Goal: Navigation & Orientation: Find specific page/section

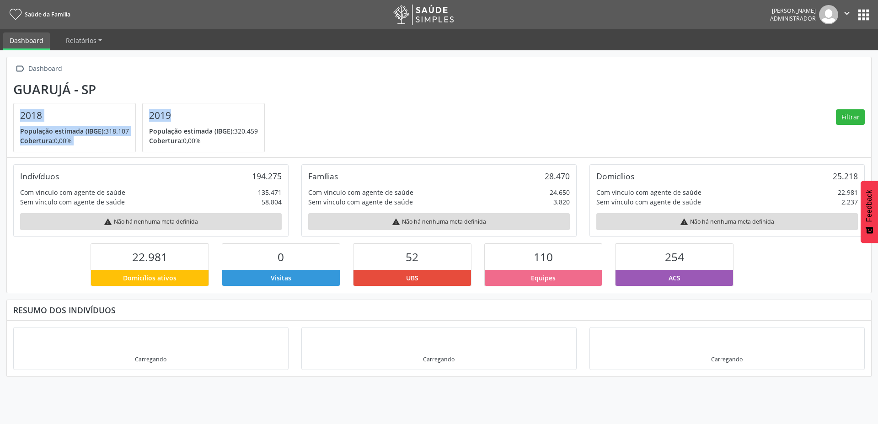
drag, startPoint x: 157, startPoint y: 124, endPoint x: 0, endPoint y: 109, distance: 158.1
click at [0, 109] on div " Dashboard Guarujá - SP 2018 População estimada (IBGE): 318.107 Cobertura: 0,0…" at bounding box center [439, 237] width 878 height 374
click at [333, 100] on section "Guarujá - SP 2018 População estimada (IBGE): 318.107 Cobertura: 0,00% 2019 Popu…" at bounding box center [439, 117] width 852 height 71
click at [405, 132] on section "Guarujá - SP 2018 População estimada (IBGE): 318.107 Cobertura: 0,00% 2019 Popu…" at bounding box center [439, 117] width 852 height 71
drag, startPoint x: 237, startPoint y: 125, endPoint x: 0, endPoint y: 120, distance: 237.0
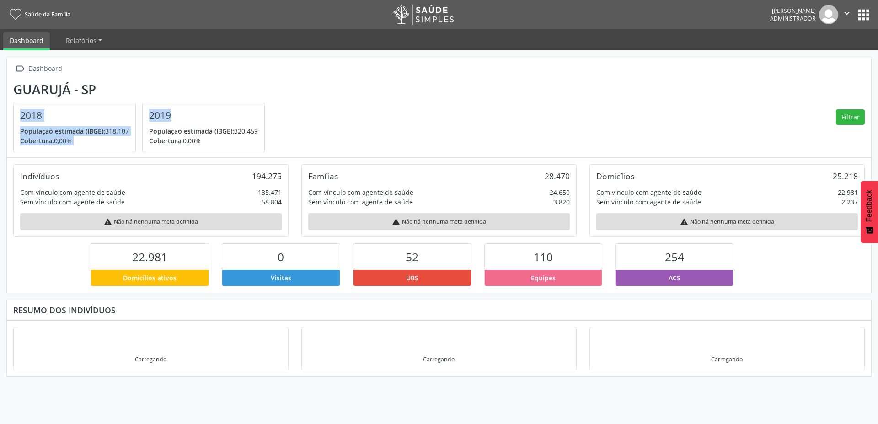
click at [0, 120] on div " Dashboard Guarujá - SP 2018 População estimada (IBGE): 318.107 Cobertura: 0,0…" at bounding box center [439, 237] width 878 height 374
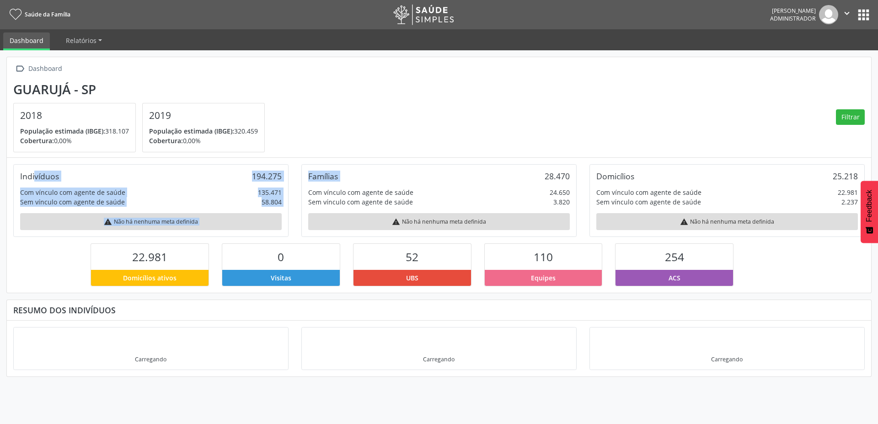
drag, startPoint x: 558, startPoint y: 156, endPoint x: 552, endPoint y: 157, distance: 5.6
click at [555, 158] on div " Dashboard Guarujá - SP 2018 População estimada (IBGE): 318.107 Cobertura: 0,0…" at bounding box center [438, 175] width 865 height 236
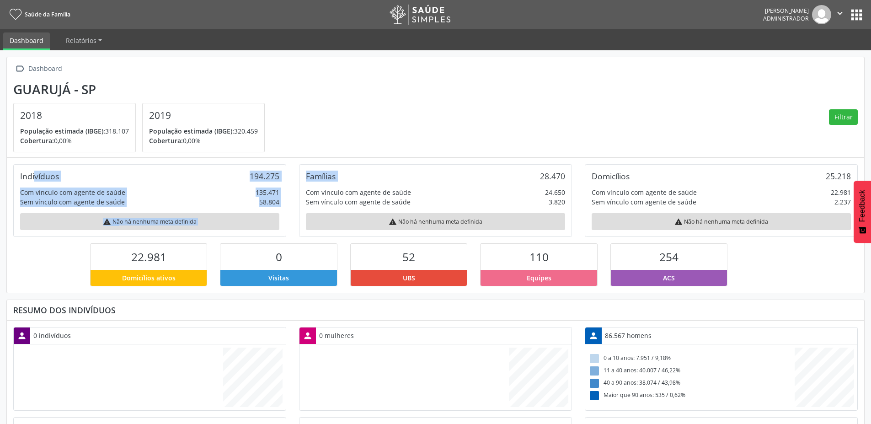
scroll to position [152, 286]
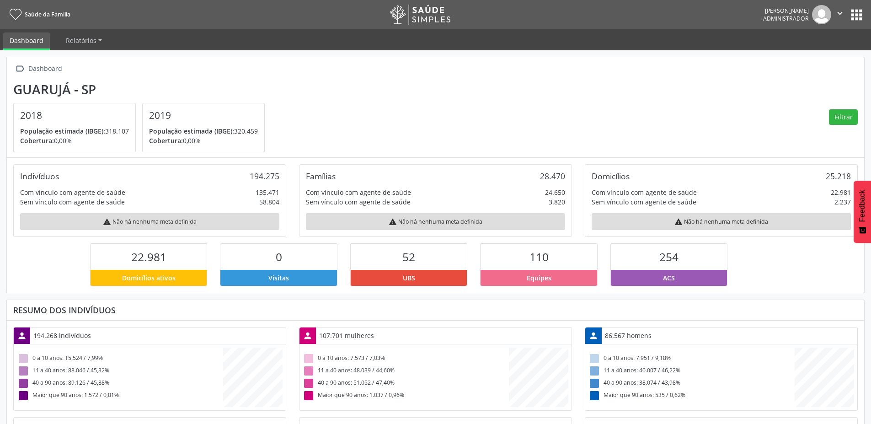
click at [462, 188] on div "Com vínculo com agente de saúde 24.650" at bounding box center [435, 193] width 259 height 10
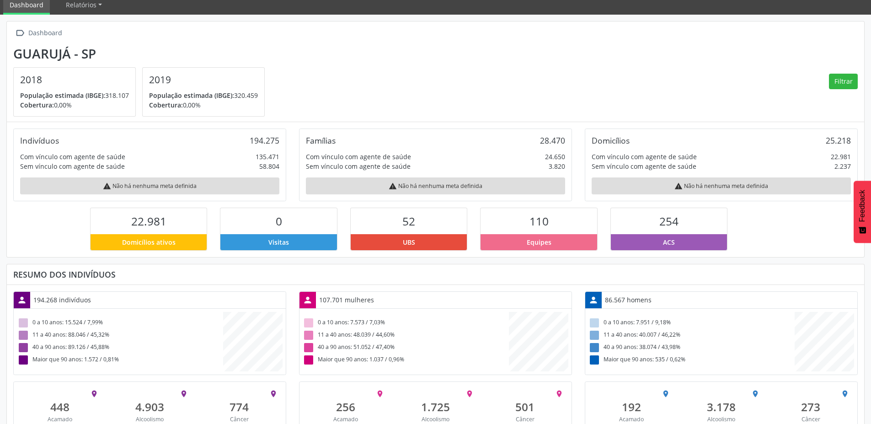
scroll to position [68, 0]
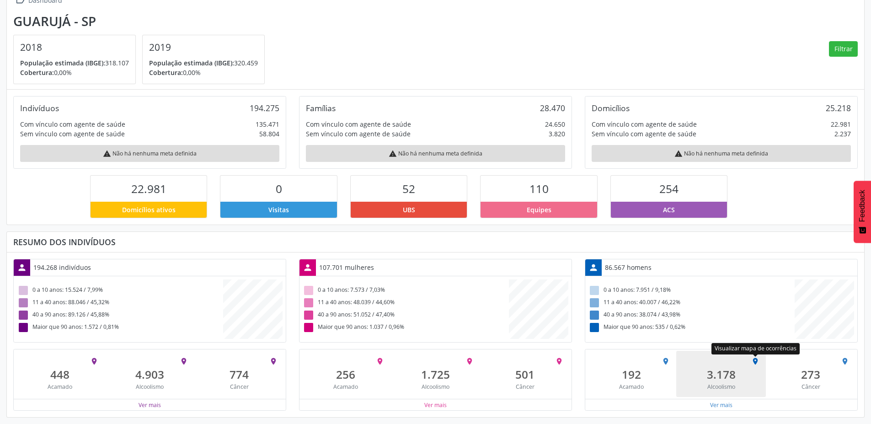
click at [759, 360] on icon "place" at bounding box center [756, 361] width 8 height 8
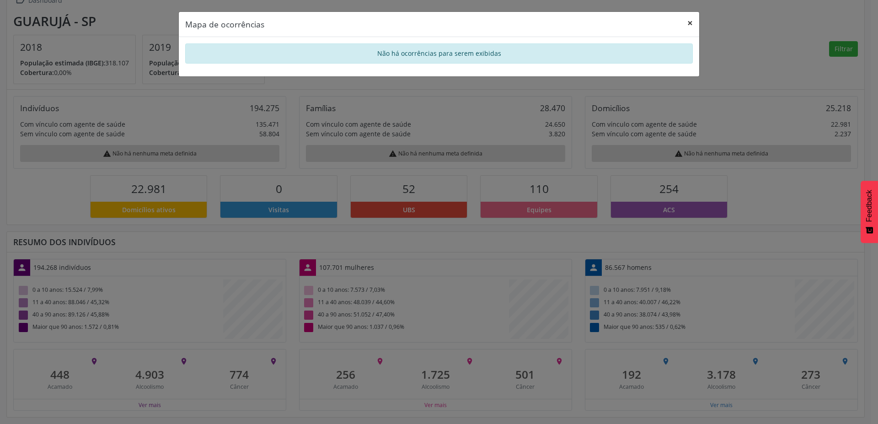
drag, startPoint x: 687, startPoint y: 25, endPoint x: 681, endPoint y: 30, distance: 8.1
click at [687, 25] on button "×" at bounding box center [690, 23] width 18 height 22
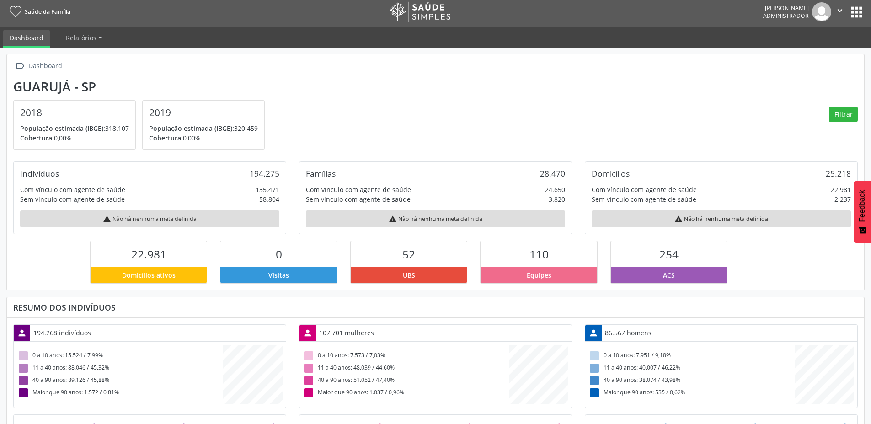
scroll to position [0, 0]
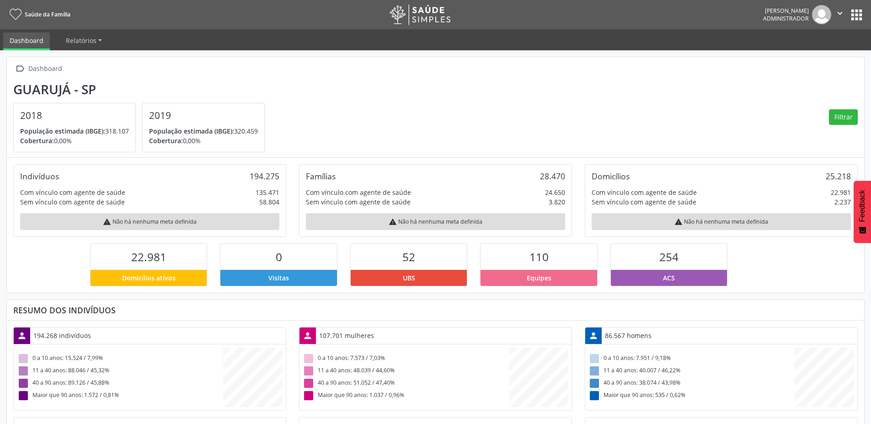
click at [858, 15] on button "apps" at bounding box center [857, 15] width 16 height 16
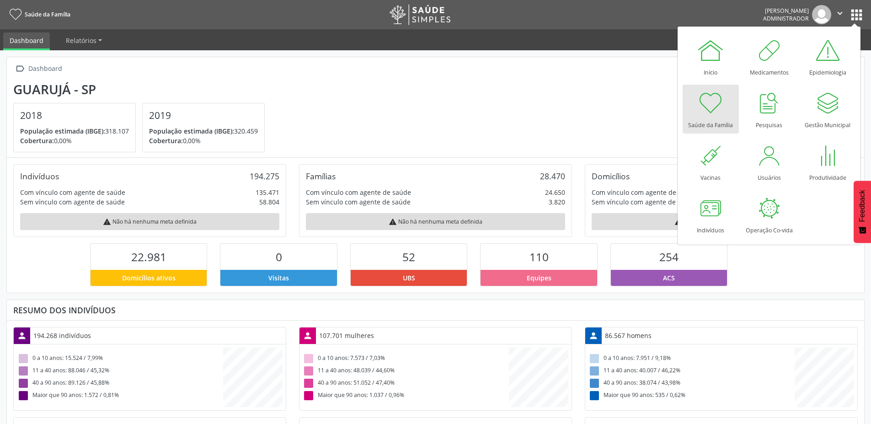
click at [404, 125] on section "Guarujá - SP 2018 População estimada (IBGE): 318.107 Cobertura: 0,00% 2019 Popu…" at bounding box center [435, 117] width 845 height 71
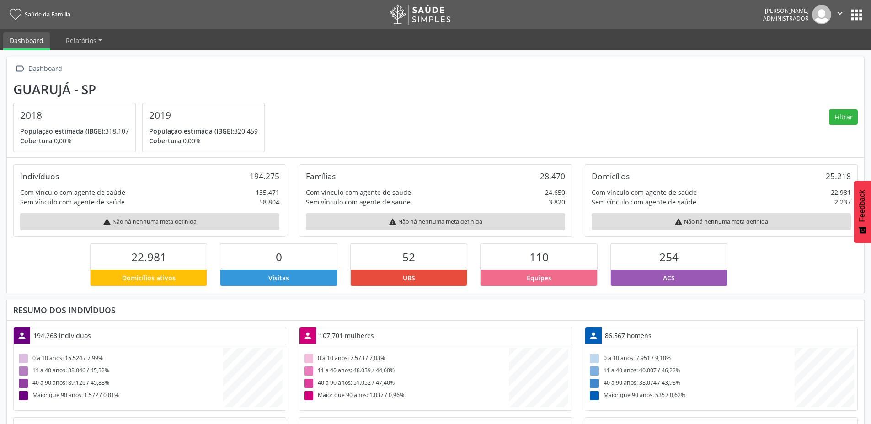
click at [858, 16] on button "apps" at bounding box center [857, 15] width 16 height 16
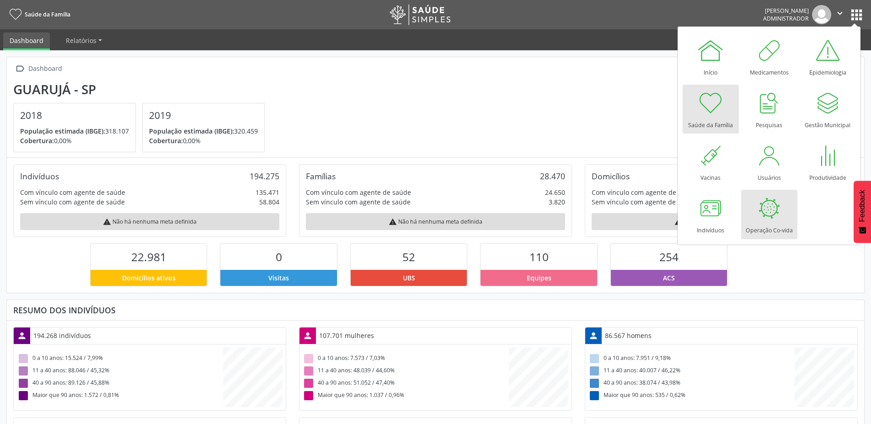
click at [775, 204] on div at bounding box center [769, 207] width 27 height 27
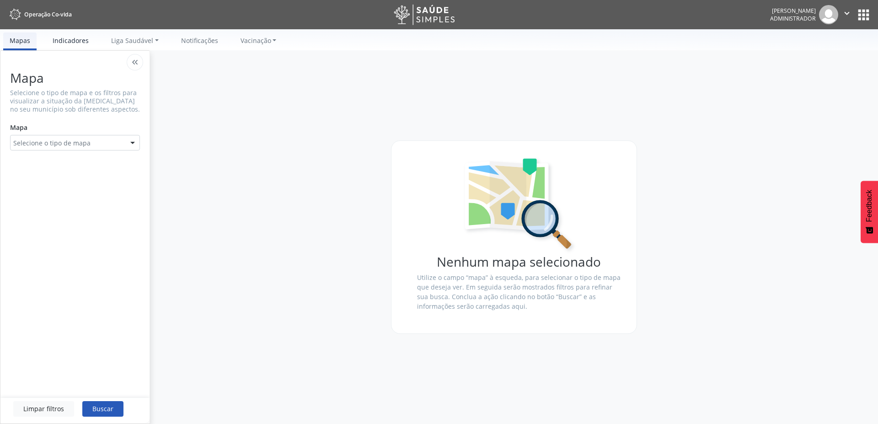
click at [57, 38] on link "Indicadores" at bounding box center [70, 40] width 49 height 16
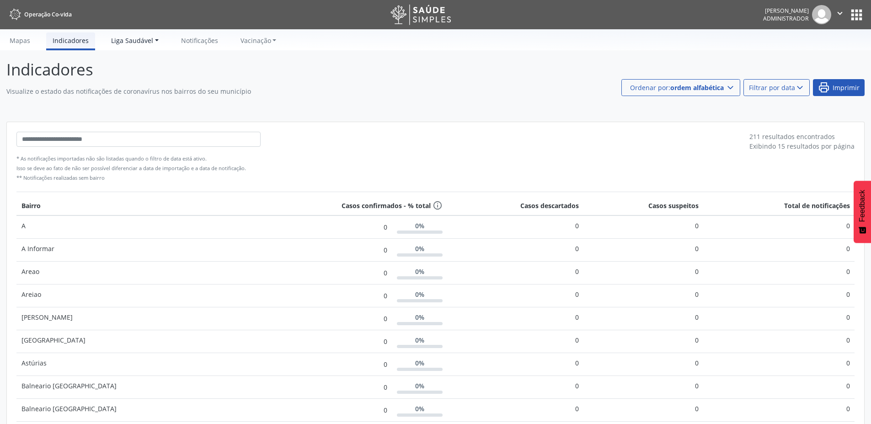
click at [132, 38] on span "Liga Saudável" at bounding box center [132, 40] width 42 height 9
click at [195, 38] on link "Notificações" at bounding box center [200, 40] width 50 height 16
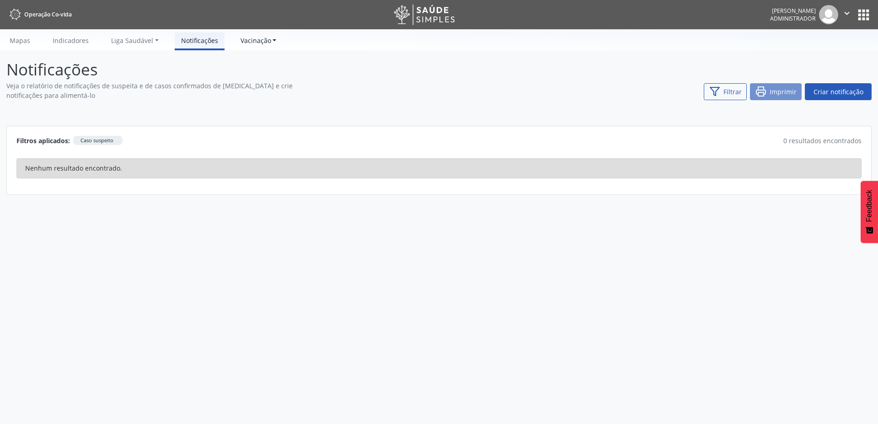
click at [250, 39] on span "Vacinação" at bounding box center [256, 40] width 31 height 9
click at [23, 41] on link "Mapas" at bounding box center [19, 40] width 33 height 16
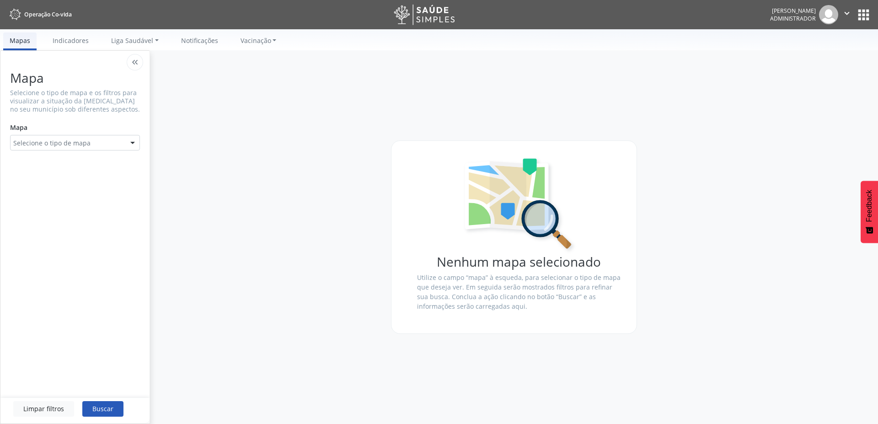
drag, startPoint x: 136, startPoint y: 31, endPoint x: 255, endPoint y: 3, distance: 122.2
click at [253, 5] on header "Operação Co-vida Gilmara Castro Administrador  Configurações Sair apps Mapas I…" at bounding box center [439, 25] width 878 height 50
click at [77, 47] on link "Indicadores" at bounding box center [70, 40] width 49 height 16
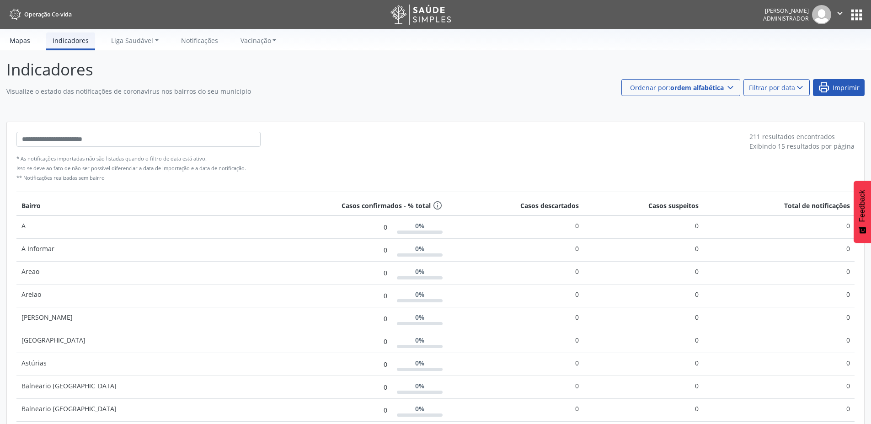
click at [13, 36] on link "Mapas" at bounding box center [19, 40] width 33 height 16
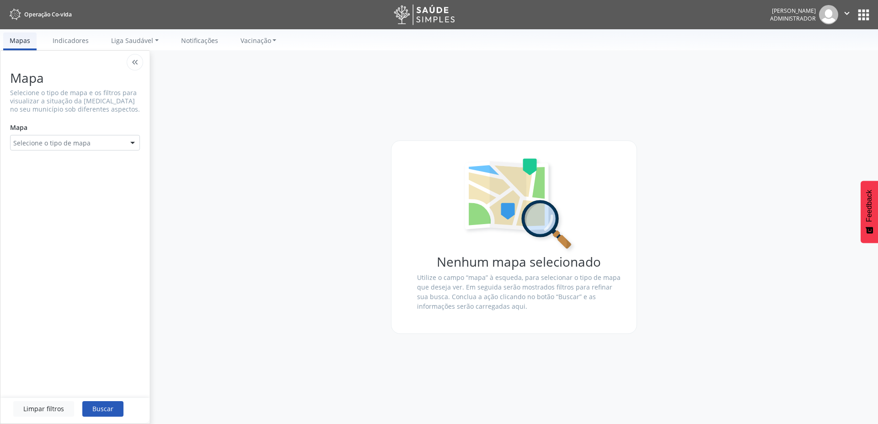
click at [868, 13] on button "apps" at bounding box center [864, 15] width 16 height 16
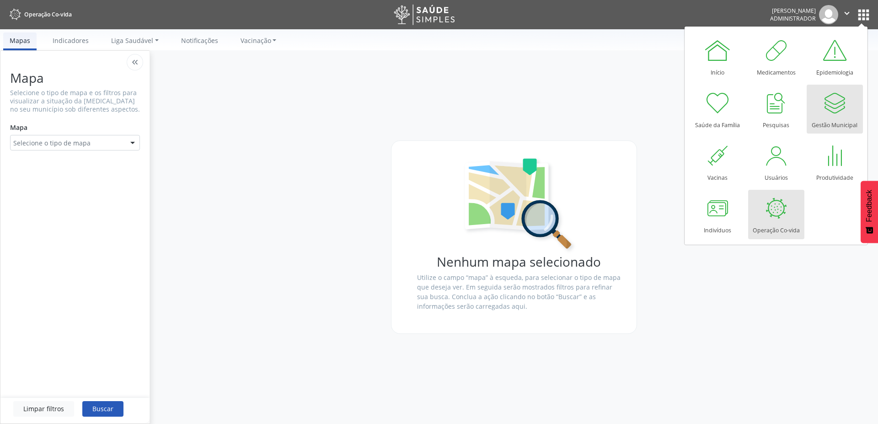
click at [828, 110] on div at bounding box center [834, 102] width 27 height 27
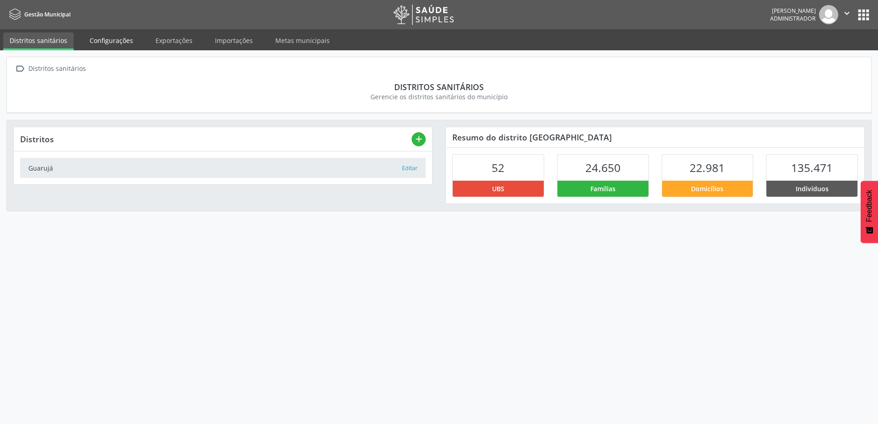
click at [121, 40] on link "Configurações" at bounding box center [111, 40] width 56 height 16
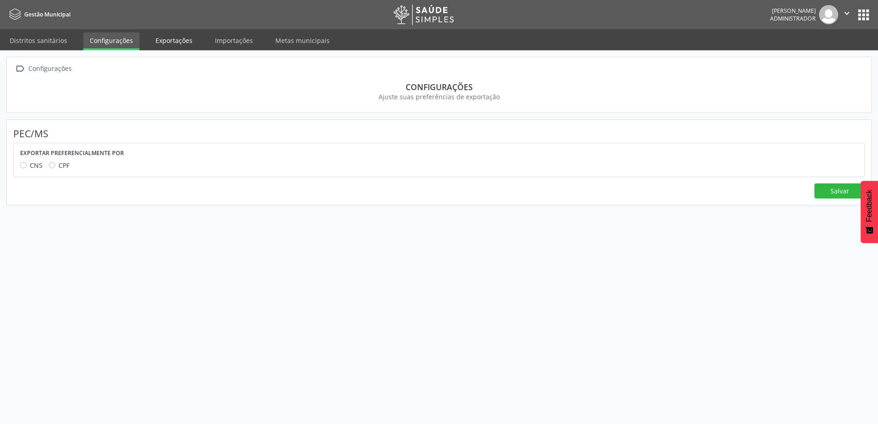
click at [184, 48] on link "Exportações" at bounding box center [174, 40] width 50 height 16
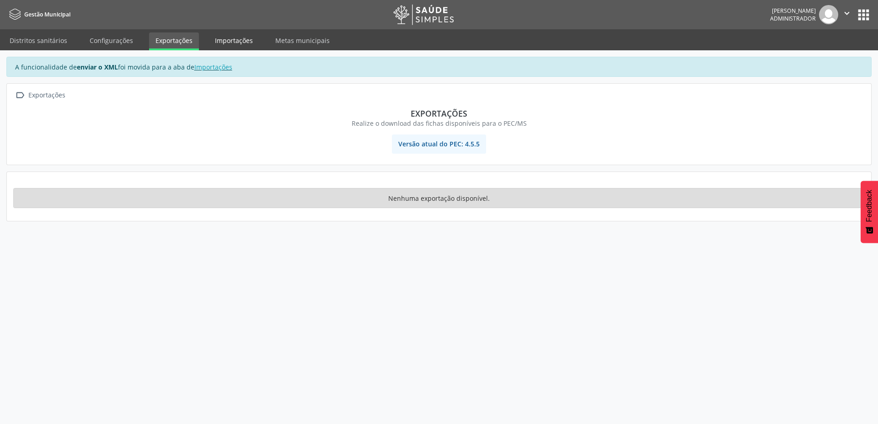
click at [246, 43] on link "Importações" at bounding box center [234, 40] width 51 height 16
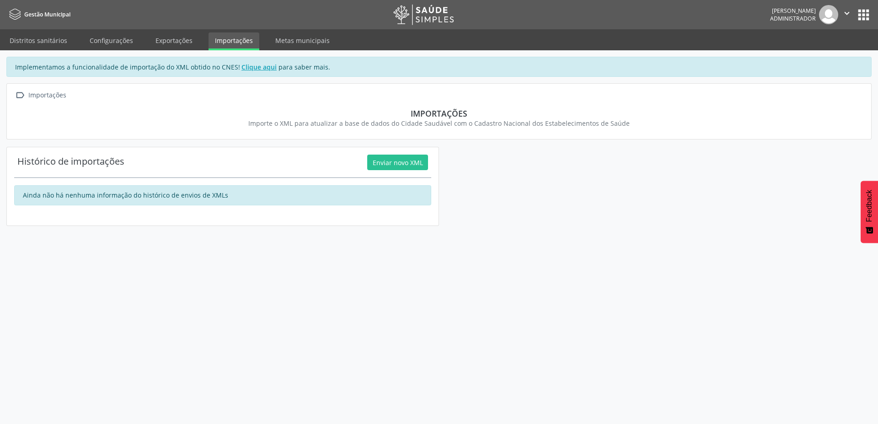
click at [865, 14] on button "apps" at bounding box center [864, 15] width 16 height 16
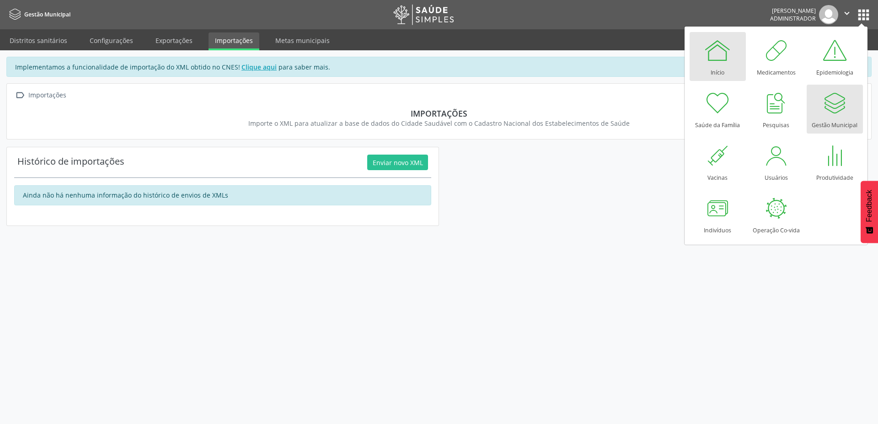
click at [716, 64] on div "Início" at bounding box center [718, 70] width 14 height 12
